Goal: Navigation & Orientation: Find specific page/section

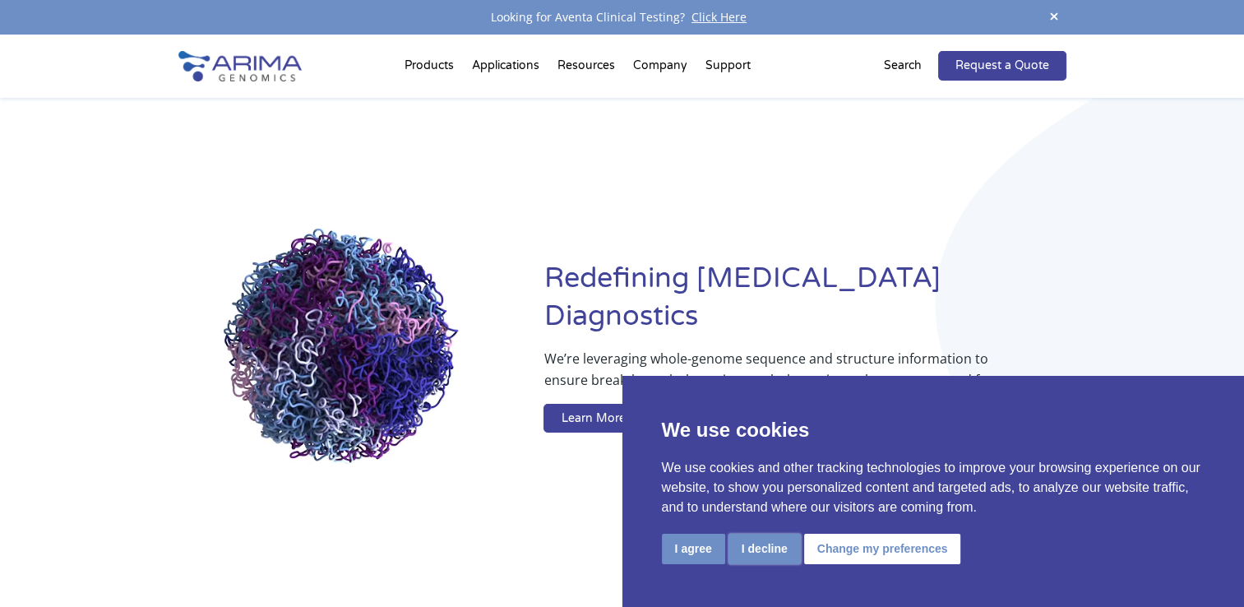
click at [755, 550] on button "I decline" at bounding box center [765, 549] width 72 height 30
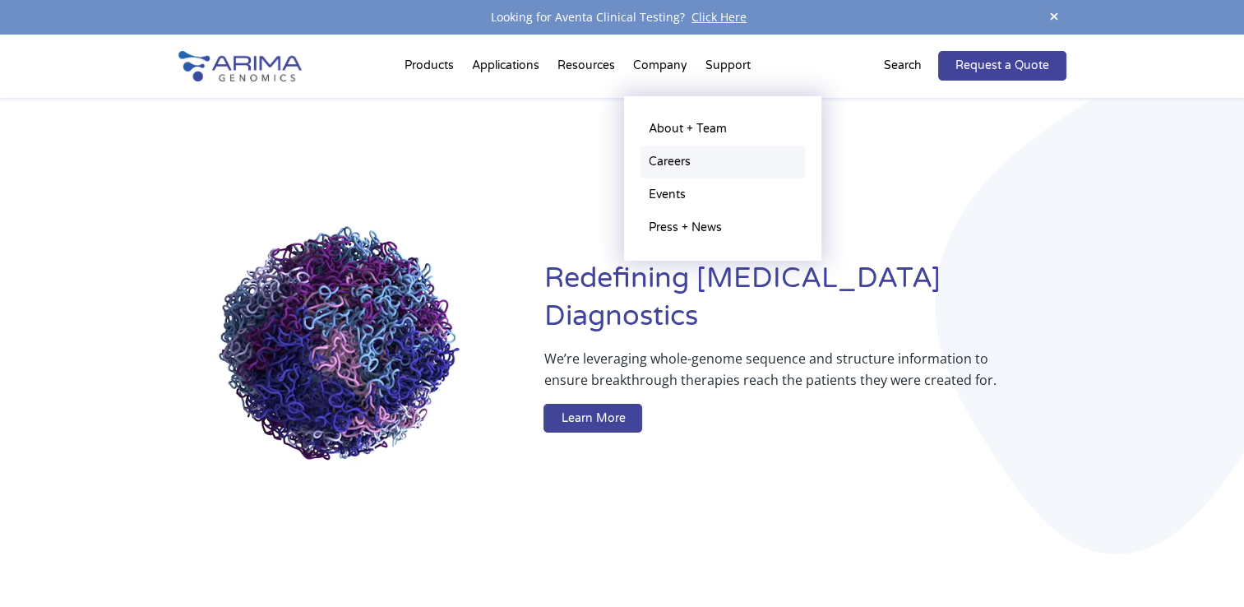
click at [674, 162] on link "Careers" at bounding box center [723, 162] width 164 height 33
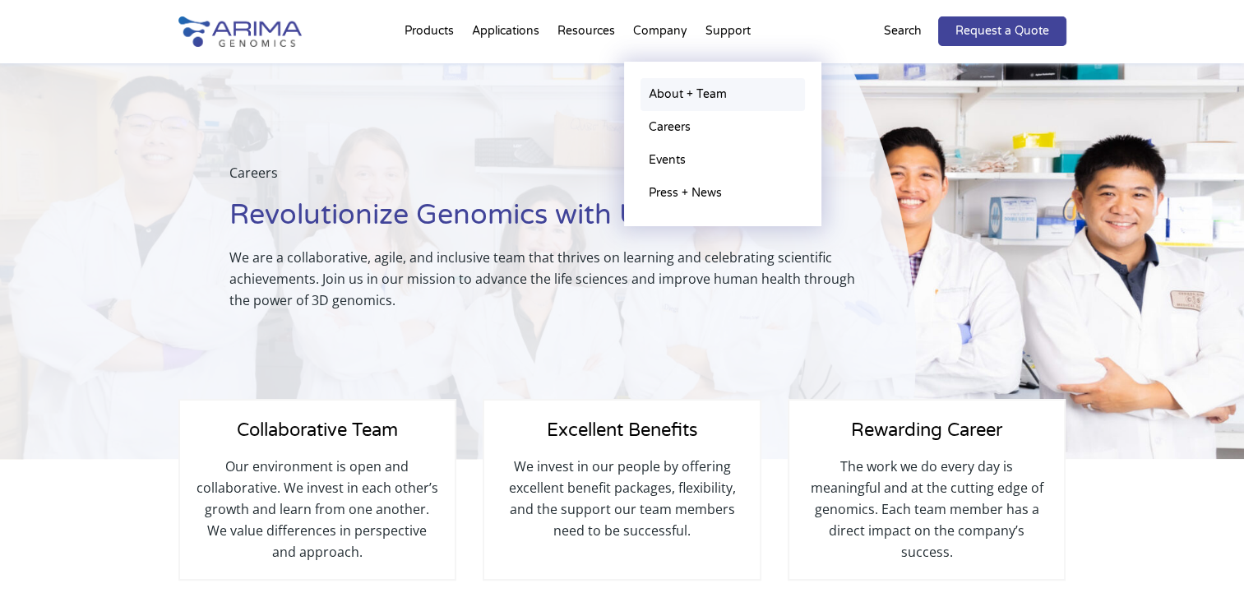
click at [676, 102] on link "About + Team" at bounding box center [723, 94] width 164 height 33
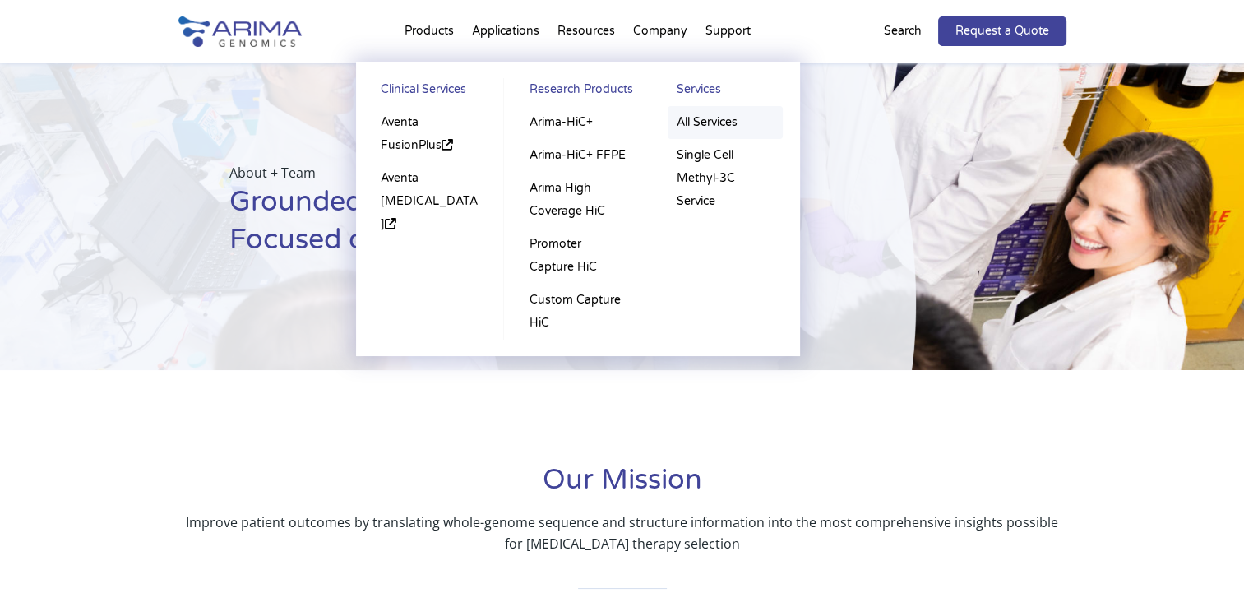
click at [704, 123] on link "All Services" at bounding box center [725, 122] width 115 height 33
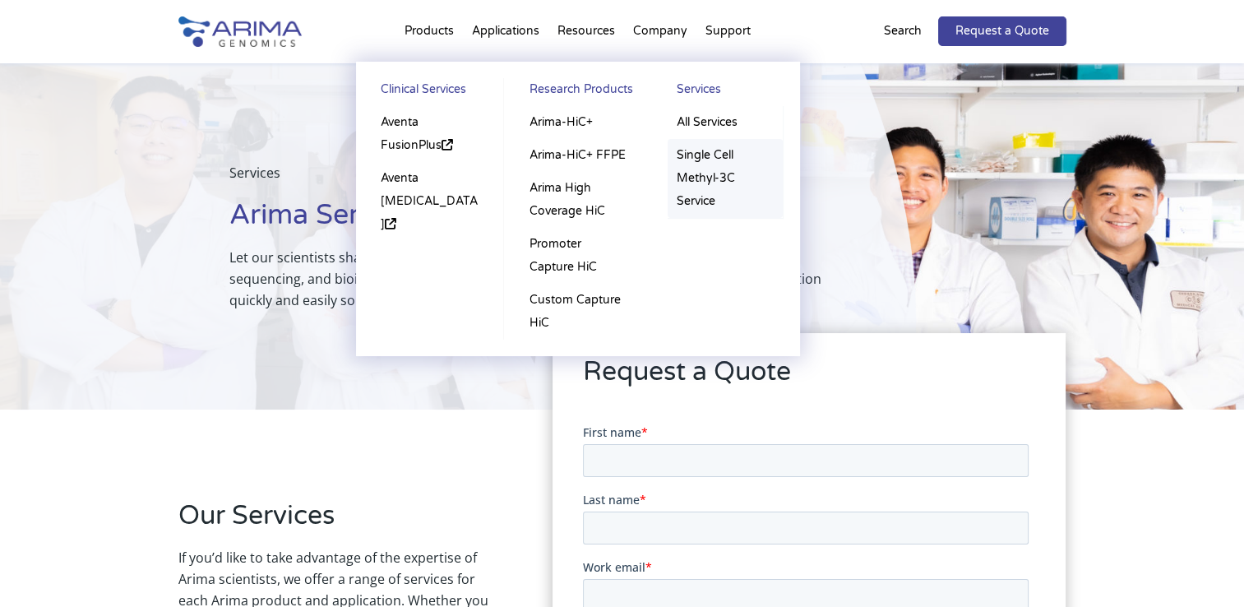
click at [710, 157] on link "Single Cell Methyl-3C Service" at bounding box center [725, 178] width 115 height 79
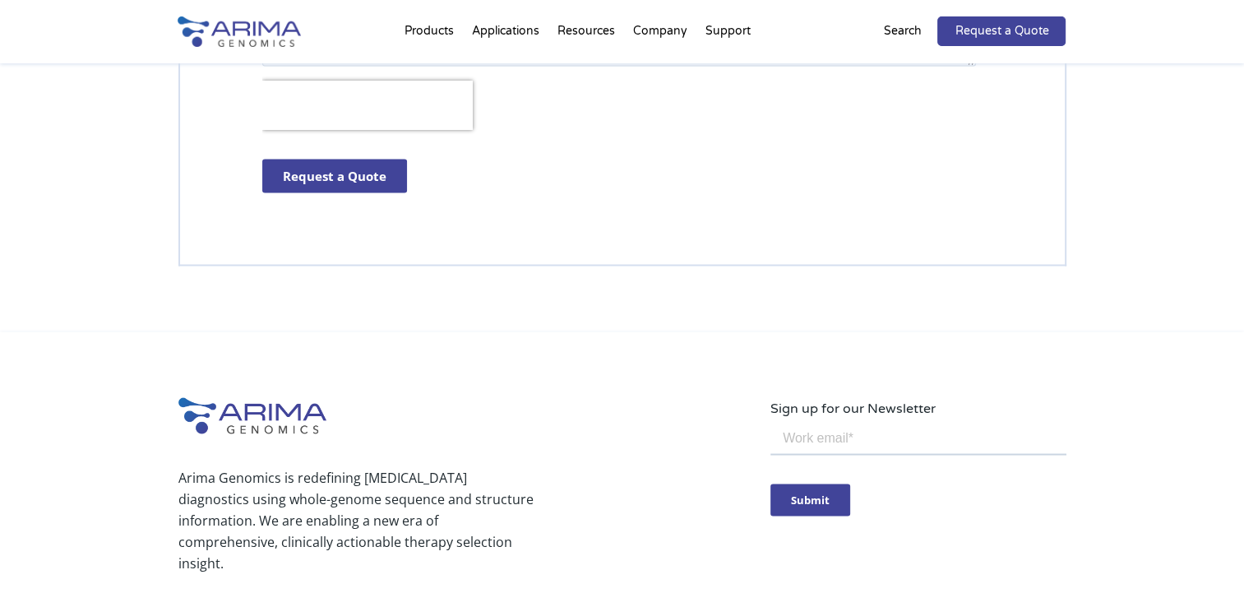
scroll to position [3220, 0]
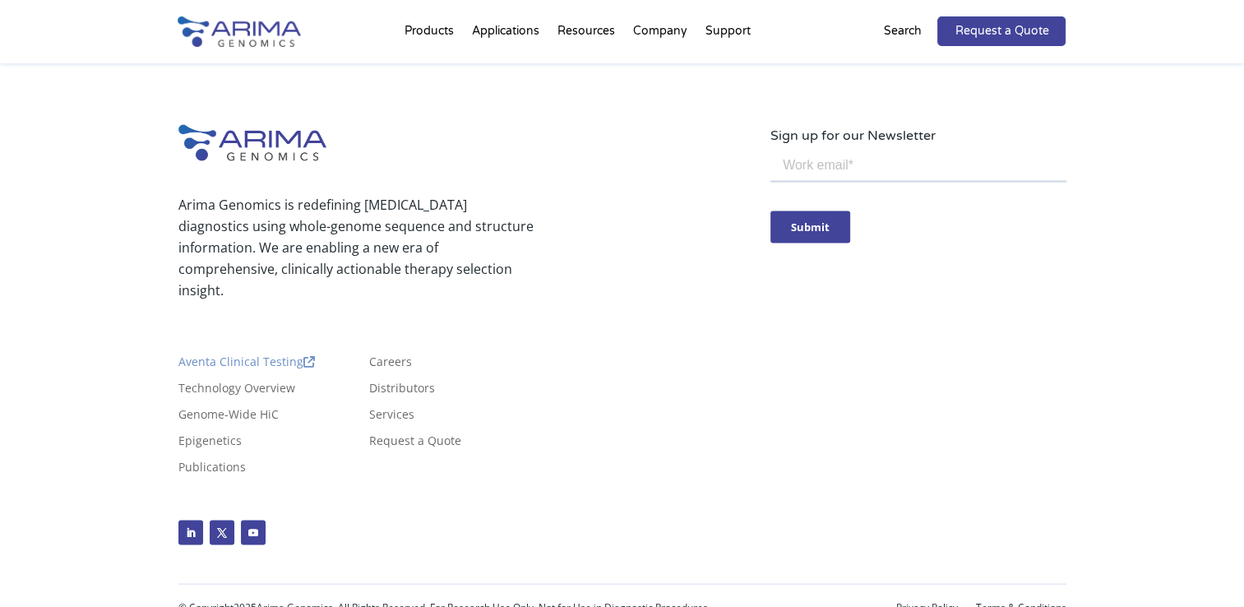
click at [250, 356] on link "Aventa Clinical Testing" at bounding box center [246, 365] width 136 height 18
